Goal: Task Accomplishment & Management: Use online tool/utility

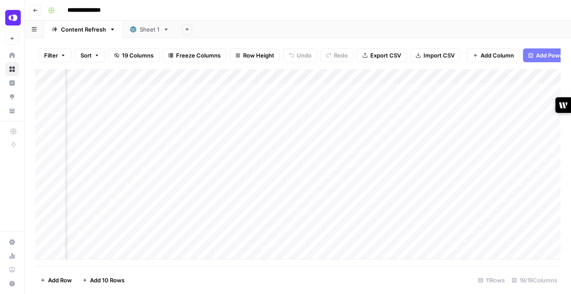
scroll to position [0, 1273]
click at [172, 163] on div "Add Column" at bounding box center [297, 164] width 525 height 190
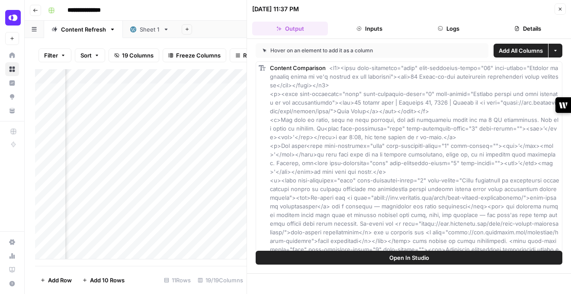
click at [559, 9] on icon "button" at bounding box center [560, 9] width 3 height 3
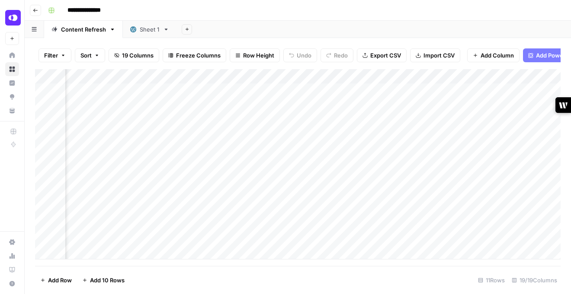
scroll to position [0, 396]
click at [531, 176] on div "Add Column" at bounding box center [297, 164] width 525 height 190
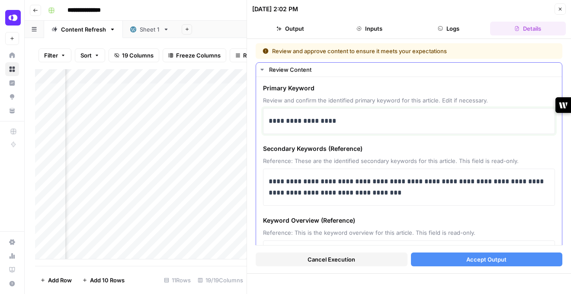
click at [268, 120] on p "**********" at bounding box center [408, 120] width 281 height 11
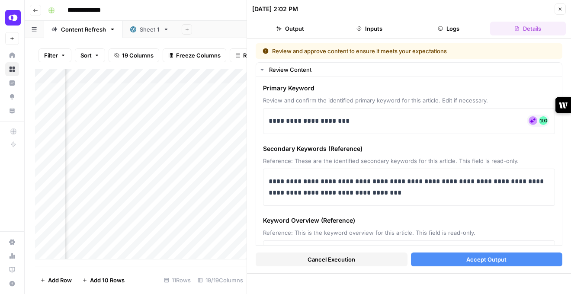
click at [451, 256] on button "Accept Output" at bounding box center [487, 259] width 152 height 14
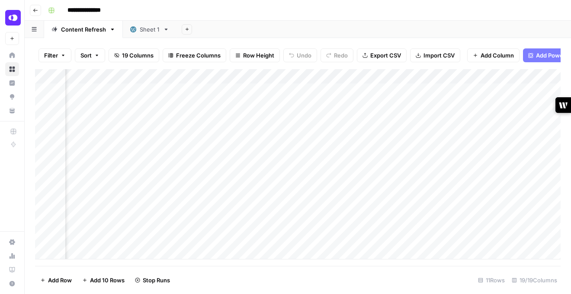
scroll to position [0, 442]
